Goal: Task Accomplishment & Management: Use online tool/utility

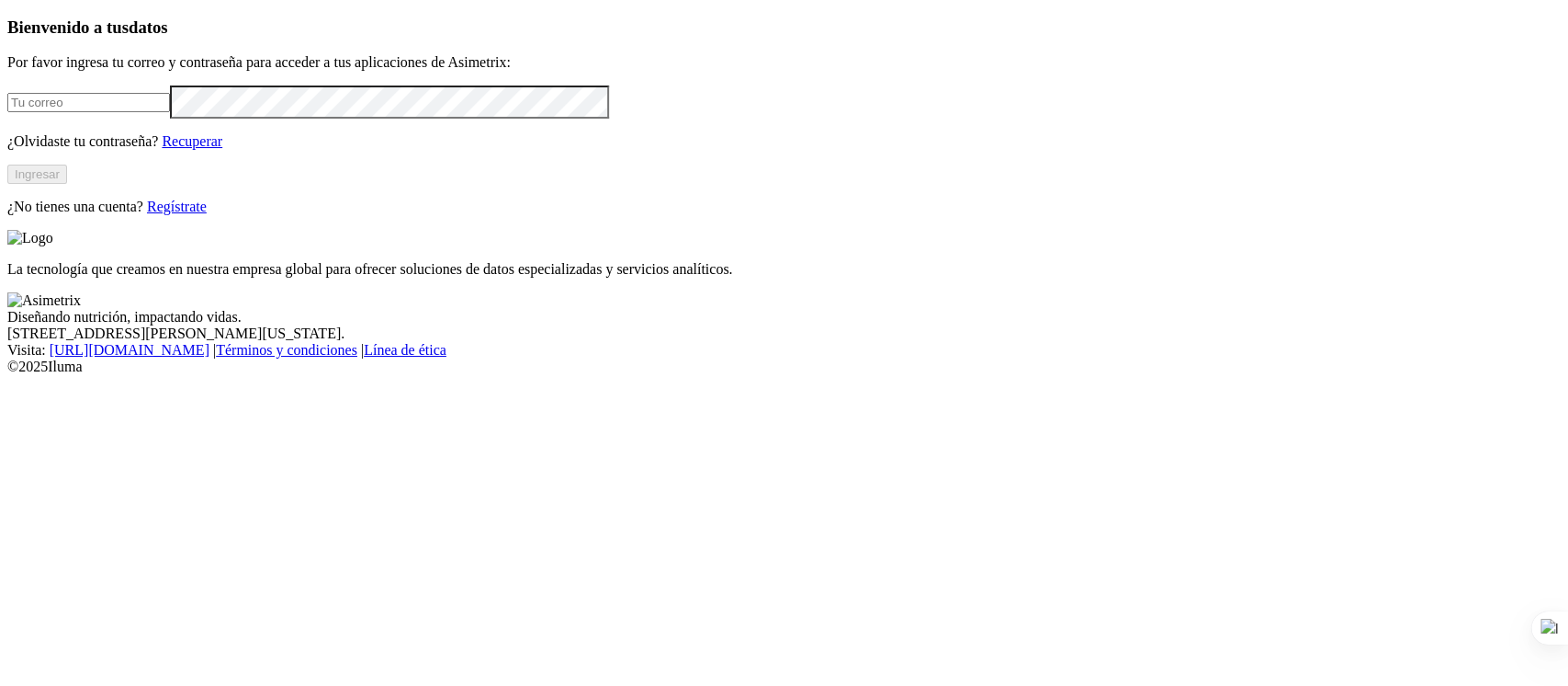
type input "[PERSON_NAME][EMAIL_ADDRESS][PERSON_NAME][DOMAIN_NAME]"
click at [67, 184] on button "Ingresar" at bounding box center [37, 174] width 59 height 19
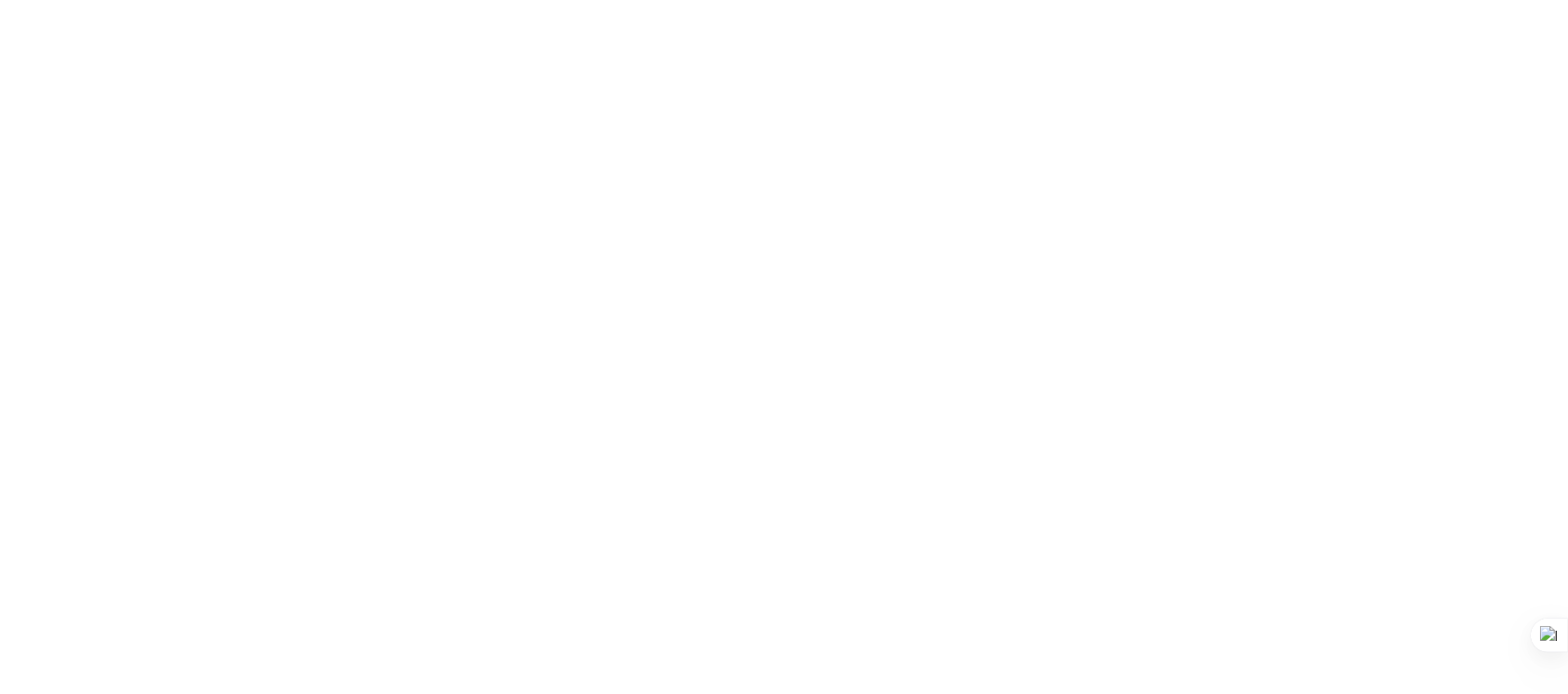
drag, startPoint x: 788, startPoint y: 495, endPoint x: 327, endPoint y: 306, distance: 498.2
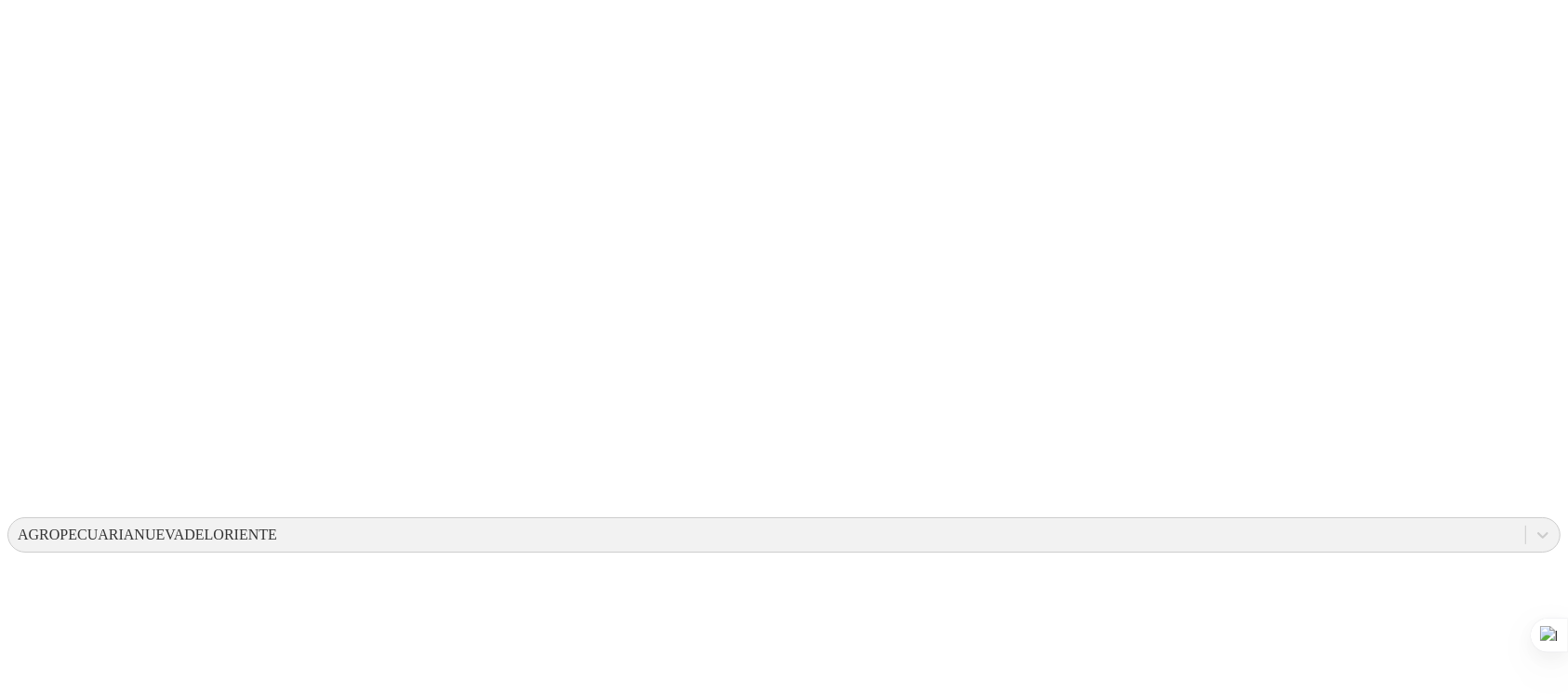
scroll to position [0, 0]
